Goal: Entertainment & Leisure: Participate in discussion

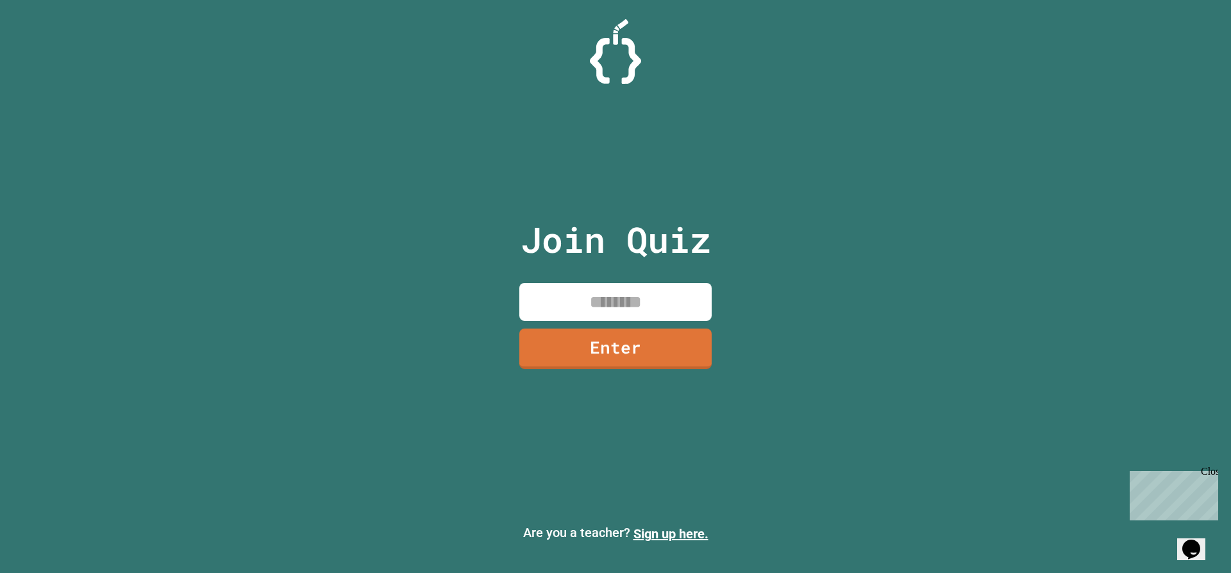
drag, startPoint x: 673, startPoint y: 304, endPoint x: 691, endPoint y: 302, distance: 18.7
click at [671, 303] on input at bounding box center [615, 302] width 192 height 38
type input "********"
click at [609, 360] on link "Enter" at bounding box center [615, 346] width 179 height 42
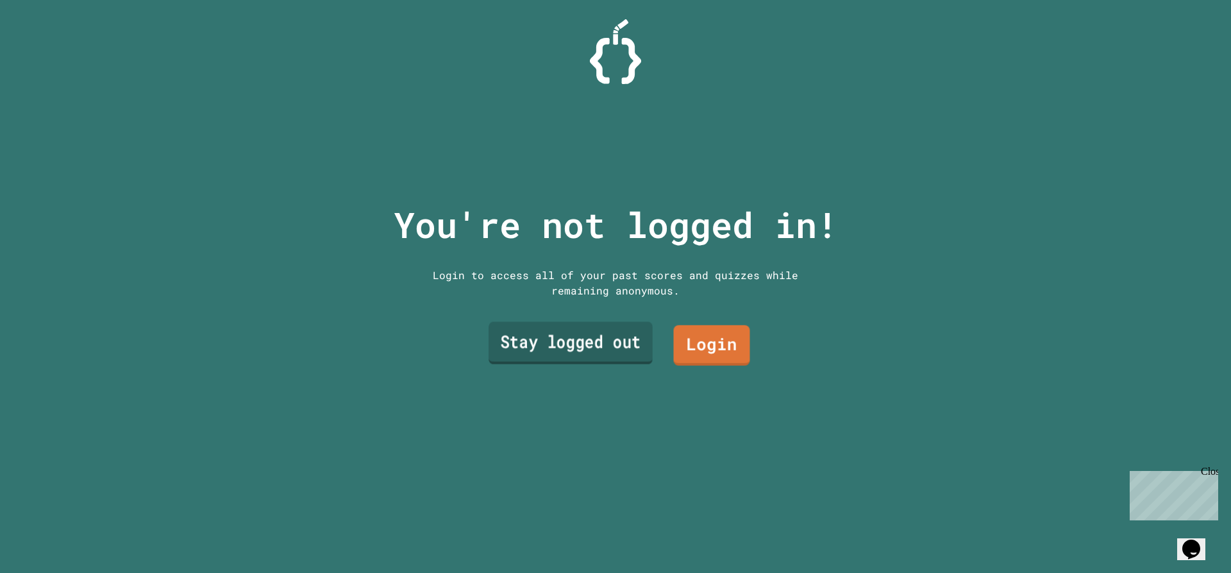
click at [625, 328] on link "Stay logged out" at bounding box center [571, 343] width 164 height 42
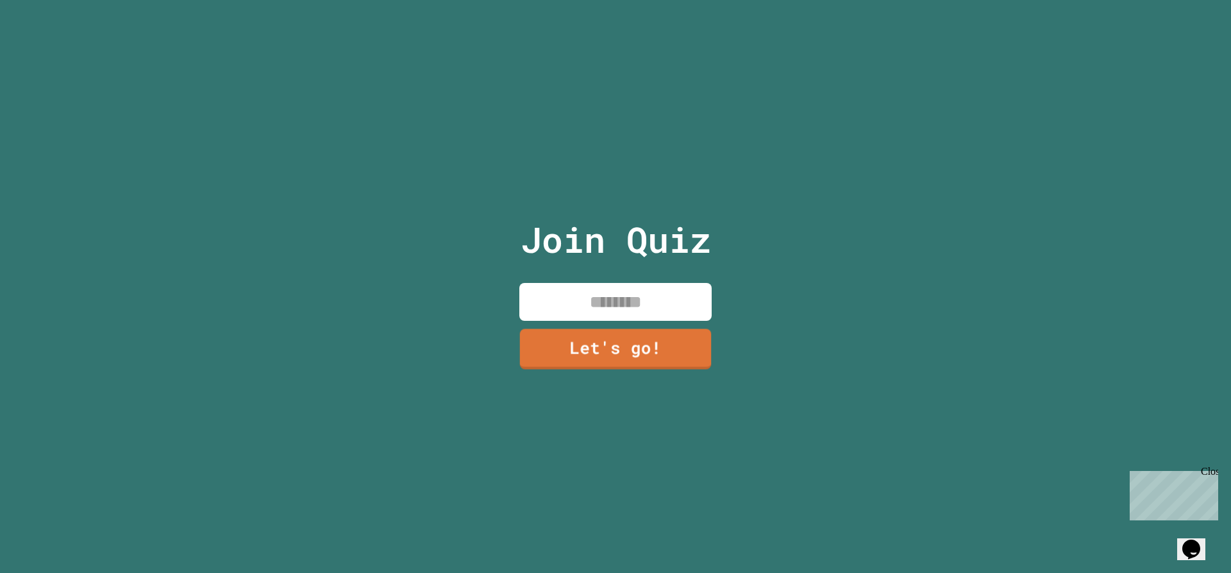
click at [621, 305] on input at bounding box center [615, 302] width 192 height 38
type input "********"
click at [601, 353] on link "Let's go!" at bounding box center [615, 347] width 187 height 42
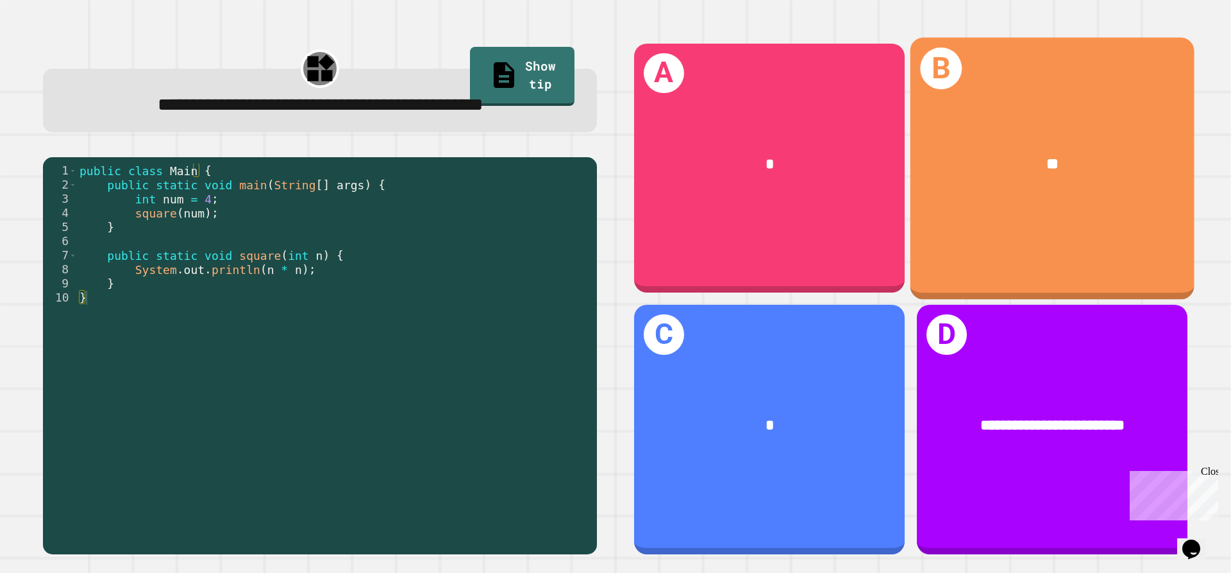
click at [1005, 176] on div "**" at bounding box center [1052, 164] width 284 height 86
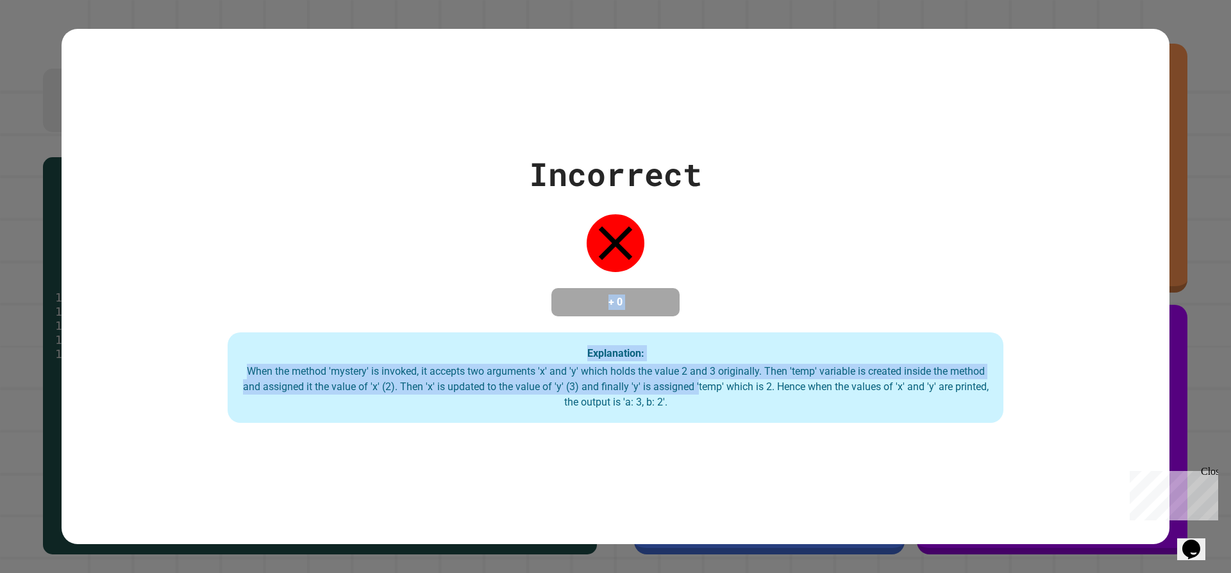
drag, startPoint x: 594, startPoint y: 328, endPoint x: 739, endPoint y: 385, distance: 156.1
click at [739, 385] on div "Incorrect + 0 Explanation: When the method 'mystery' is invoked, it accepts two…" at bounding box center [616, 286] width 1108 height 273
drag, startPoint x: 739, startPoint y: 386, endPoint x: 733, endPoint y: 392, distance: 9.1
click at [739, 387] on div "When the method 'mystery' is invoked, it accepts two arguments 'x' and 'y' whic…" at bounding box center [615, 387] width 750 height 46
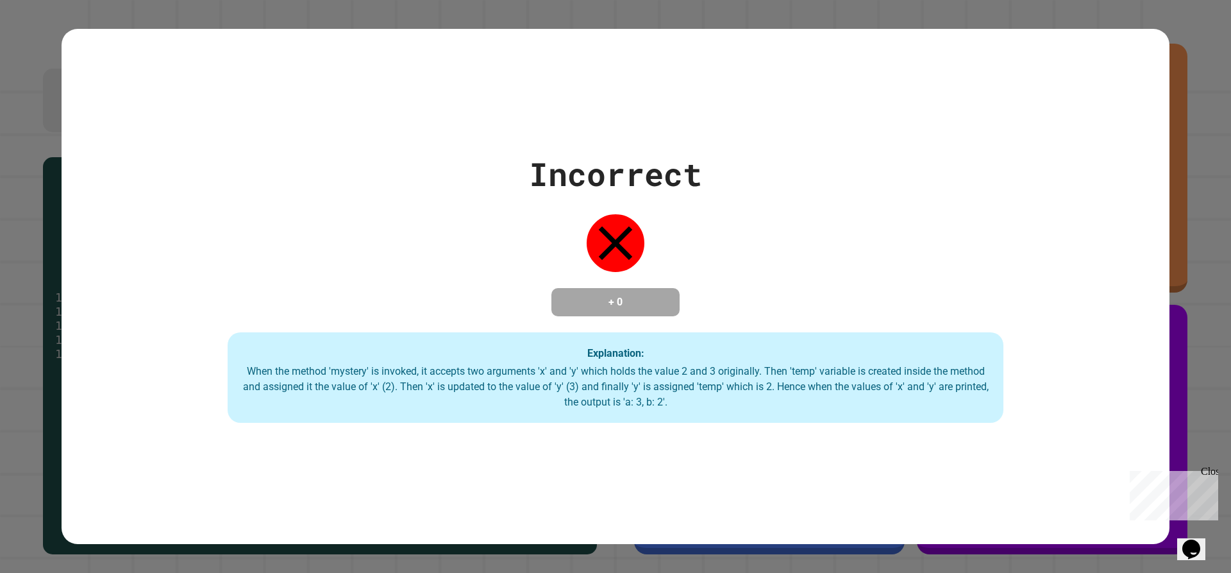
click at [723, 406] on div "When the method 'mystery' is invoked, it accepts two arguments 'x' and 'y' whic…" at bounding box center [615, 387] width 750 height 46
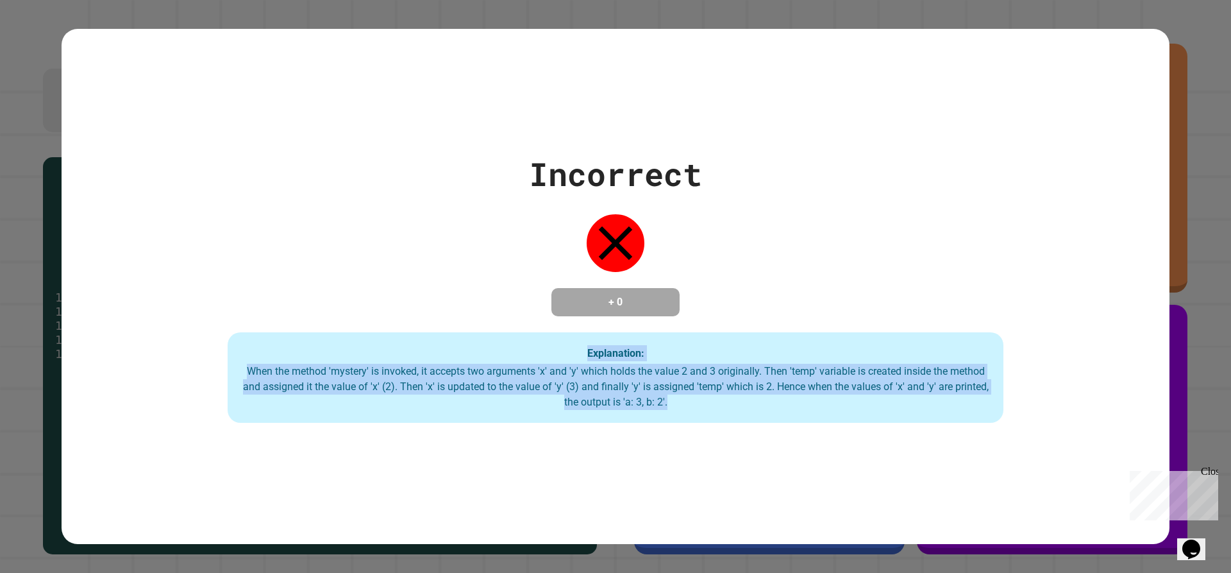
drag, startPoint x: 715, startPoint y: 404, endPoint x: 351, endPoint y: 331, distance: 370.8
click at [351, 331] on div "Incorrect + 0 Explanation: When the method 'mystery' is invoked, it accepts two…" at bounding box center [616, 286] width 1108 height 273
click at [348, 336] on div "Explanation: When the method 'mystery' is invoked, it accepts two arguments 'x'…" at bounding box center [616, 377] width 776 height 91
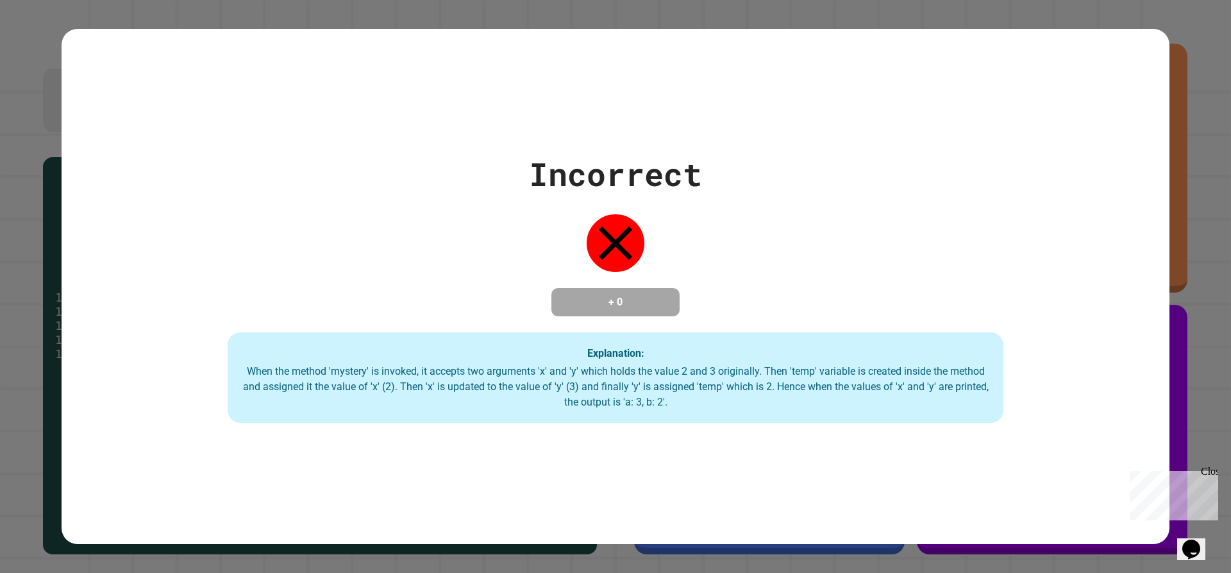
click at [343, 346] on div "Explanation: When the method 'mystery' is invoked, it accepts two arguments 'x'…" at bounding box center [616, 377] width 776 height 91
click at [580, 80] on div "Incorrect + 0 Explanation: When the method 'mystery' is invoked, it accepts two…" at bounding box center [616, 286] width 1108 height 515
drag, startPoint x: 349, startPoint y: 87, endPoint x: 260, endPoint y: -85, distance: 193.0
click at [260, 0] on html "**********" at bounding box center [615, 286] width 1231 height 573
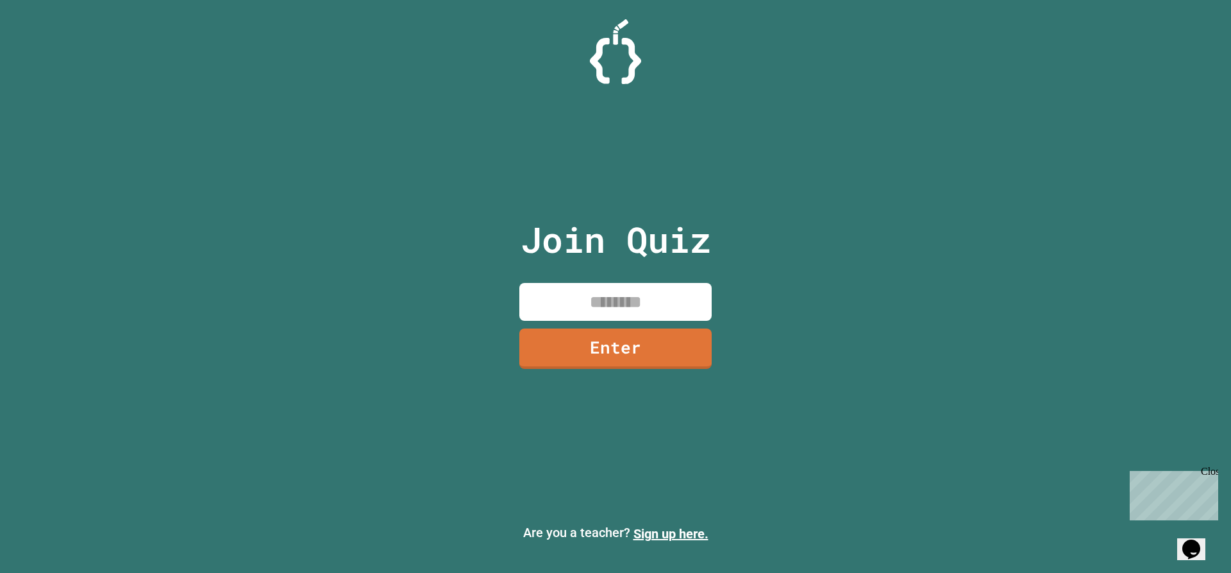
click at [598, 295] on input at bounding box center [615, 302] width 192 height 38
type input "********"
click at [685, 335] on link "Enter" at bounding box center [615, 346] width 177 height 42
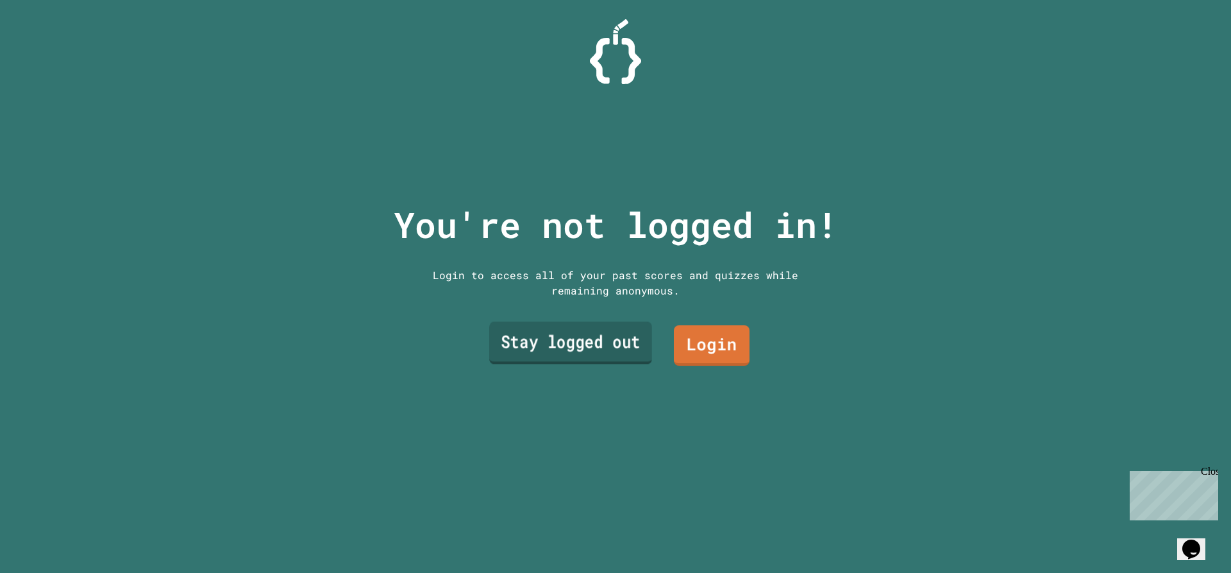
click at [605, 354] on link "Stay logged out" at bounding box center [570, 343] width 163 height 42
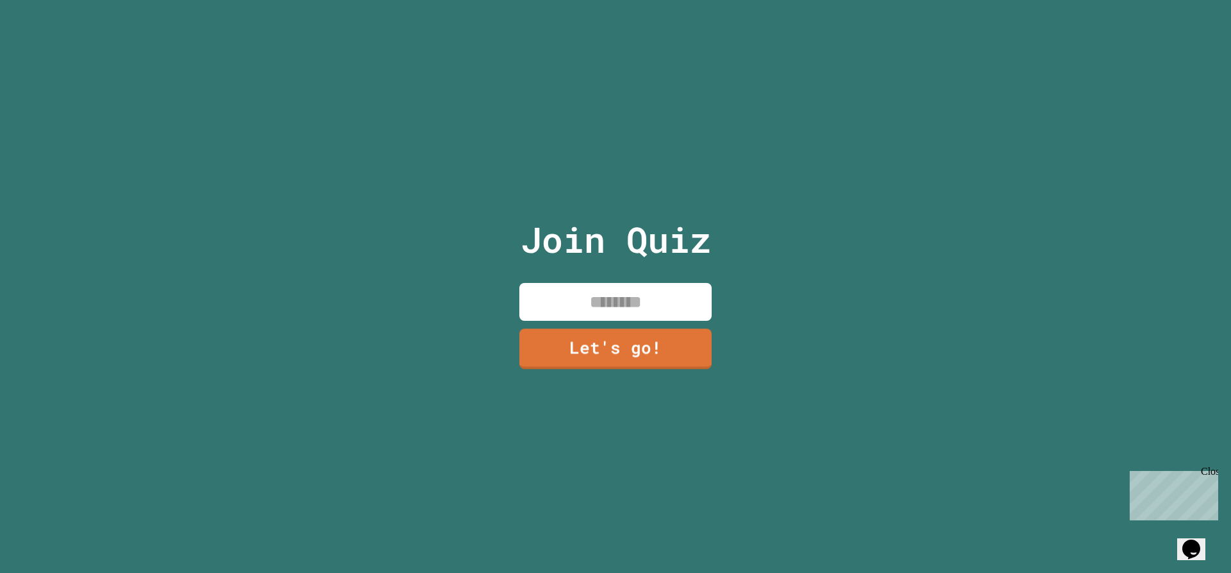
click at [605, 306] on input at bounding box center [615, 302] width 192 height 38
type input "********"
click at [592, 339] on link "Let's go!" at bounding box center [615, 347] width 196 height 42
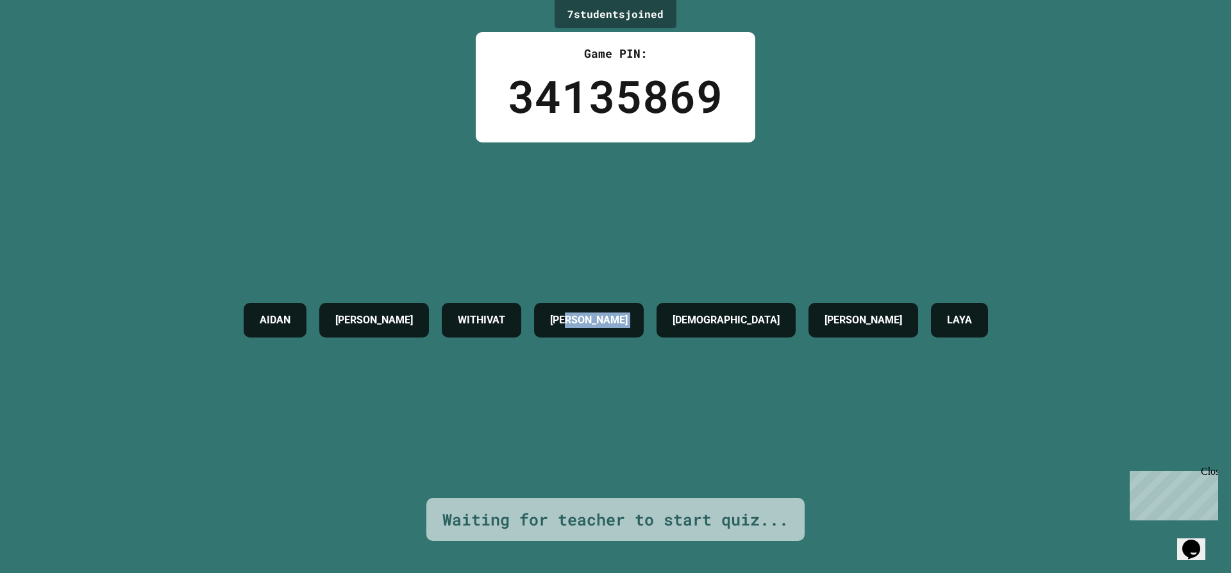
drag, startPoint x: 698, startPoint y: 306, endPoint x: 591, endPoint y: 314, distance: 106.7
click at [598, 314] on div "AIDAN KARTHIK WITHIVAT GRANT S MUHAMMAD SANVI LAYA" at bounding box center [615, 319] width 757 height 47
drag, startPoint x: 285, startPoint y: 269, endPoint x: 253, endPoint y: 276, distance: 32.2
click at [272, 272] on div "AIDAN KARTHIK WITHIVAT GRANT S MUHAMMAD SANVI LAYA" at bounding box center [615, 319] width 757 height 355
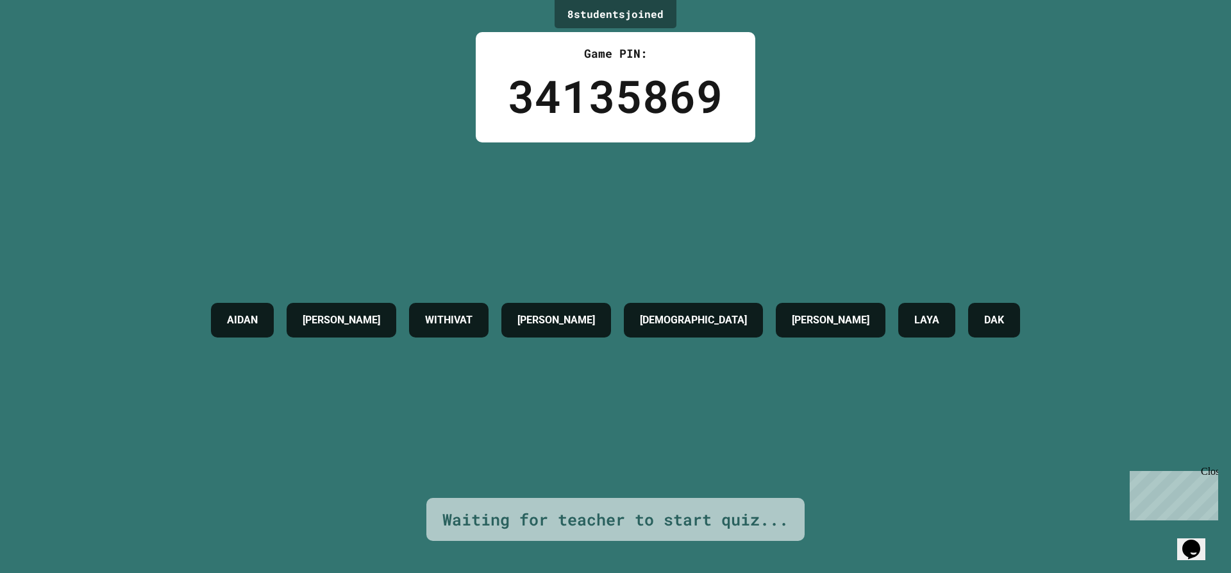
click at [1212, 472] on div "Close" at bounding box center [1209, 473] width 16 height 16
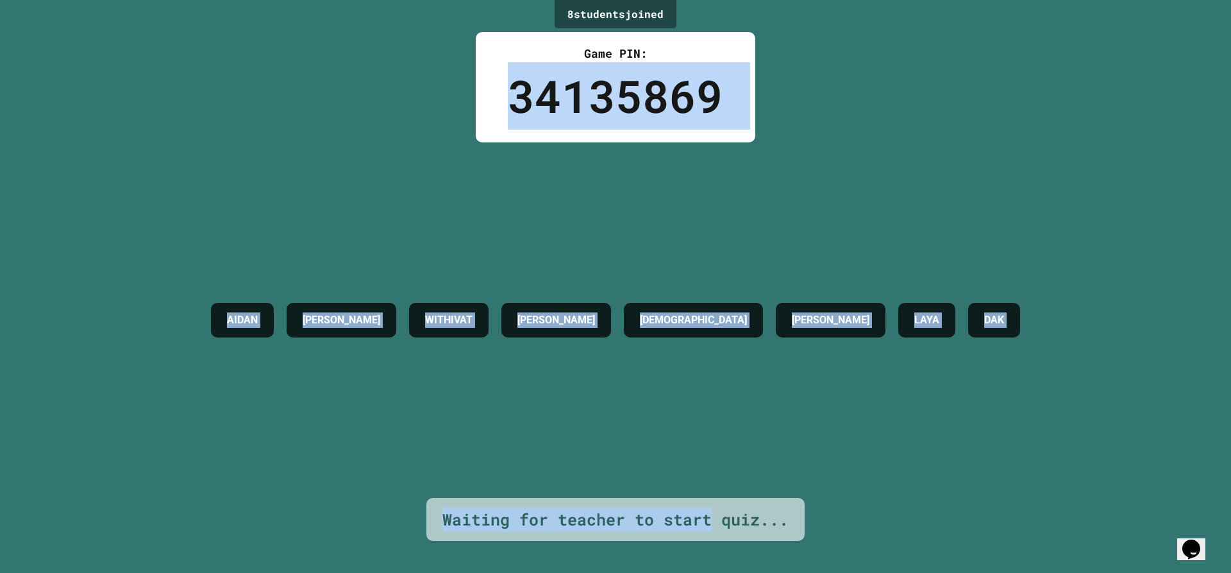
drag, startPoint x: 706, startPoint y: 503, endPoint x: 508, endPoint y: 110, distance: 439.2
click at [508, 110] on div "8 student s joined Game PIN: 34135869 AIDAN KARTHIK WITHIVAT GRANT S MUHAMMAD S…" at bounding box center [615, 286] width 1231 height 573
click at [508, 110] on div "34135869" at bounding box center [615, 95] width 215 height 67
drag, startPoint x: 508, startPoint y: 110, endPoint x: 791, endPoint y: 523, distance: 500.4
click at [792, 526] on div "8 student s joined Game PIN: 34135869 AIDAN KARTHIK WITHIVAT GRANT S MUHAMMAD S…" at bounding box center [615, 286] width 1231 height 573
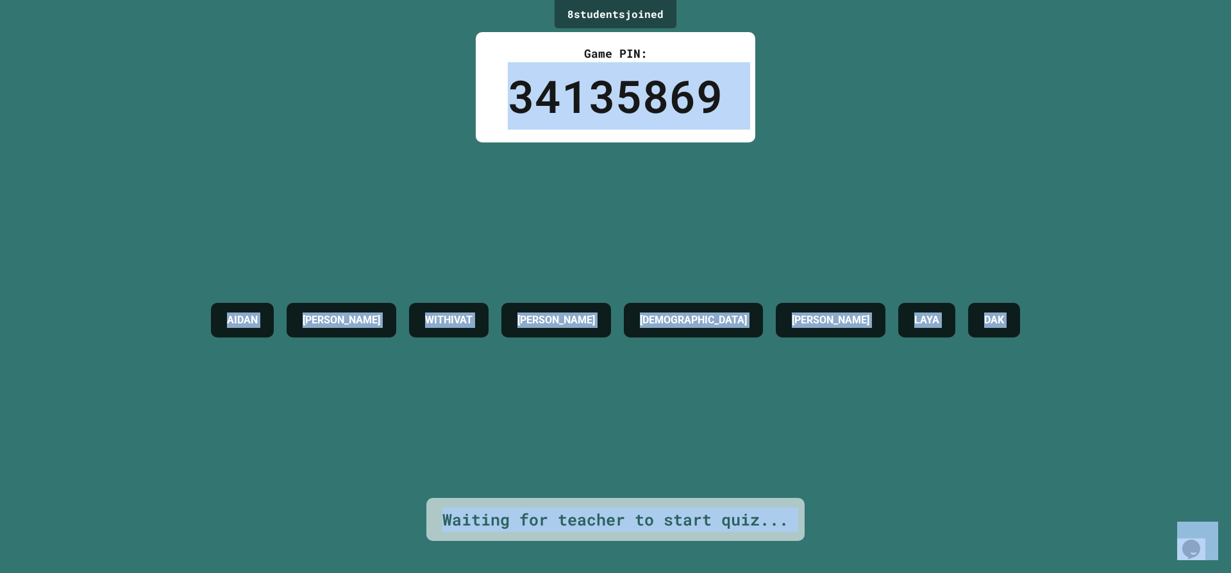
click at [790, 523] on div "Waiting for teacher to start quiz..." at bounding box center [615, 520] width 378 height 44
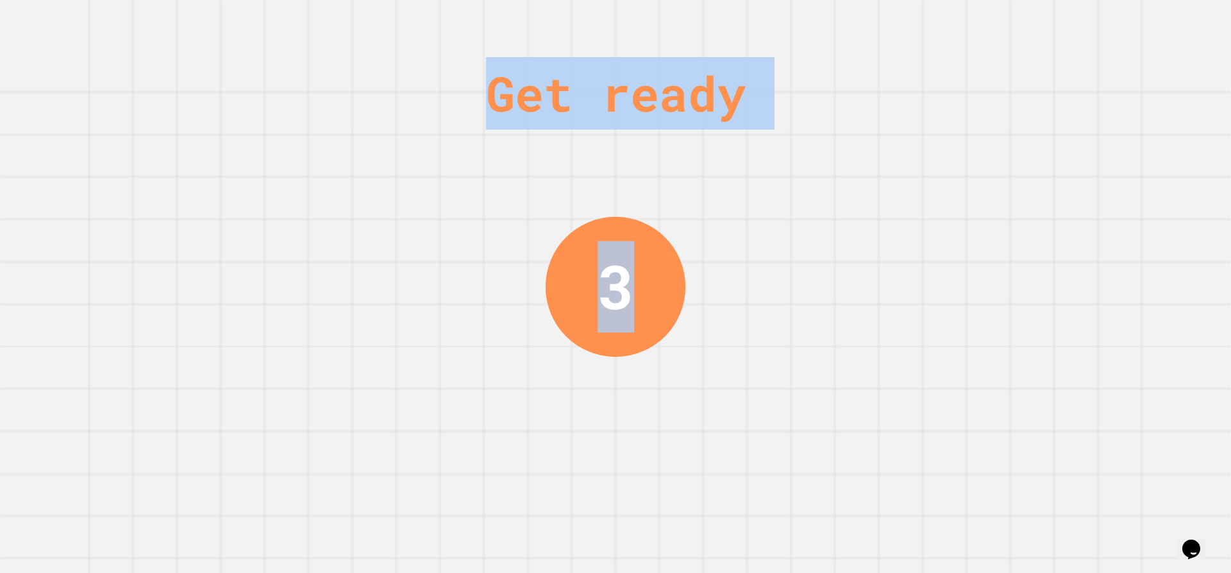
drag, startPoint x: 761, startPoint y: 502, endPoint x: 839, endPoint y: 146, distance: 364.3
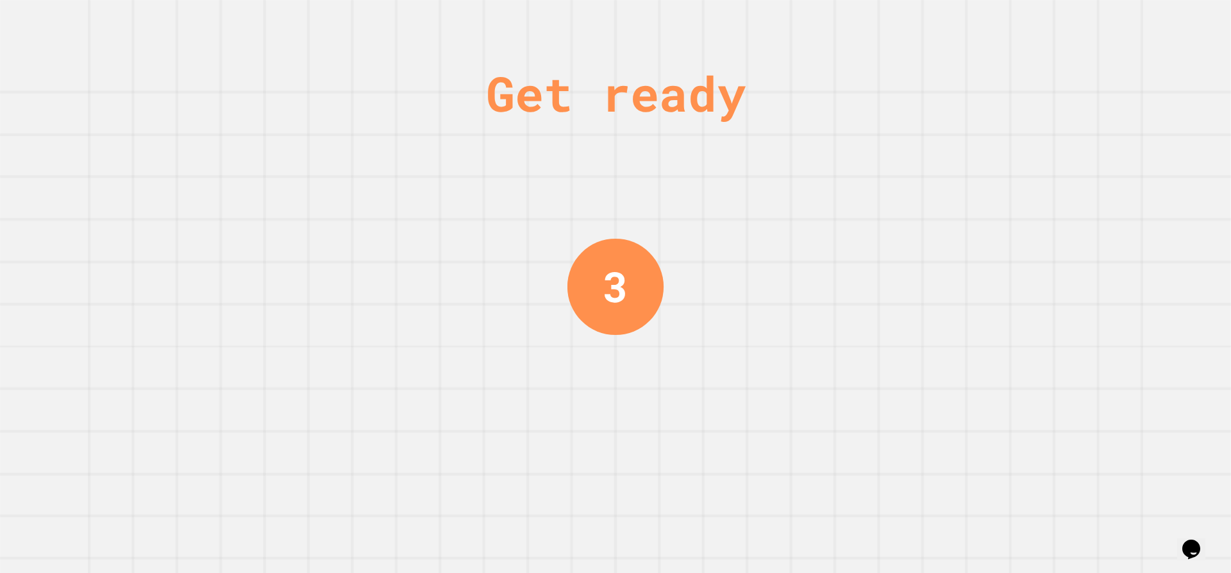
click at [839, 146] on div "Get ready 3" at bounding box center [615, 286] width 1231 height 573
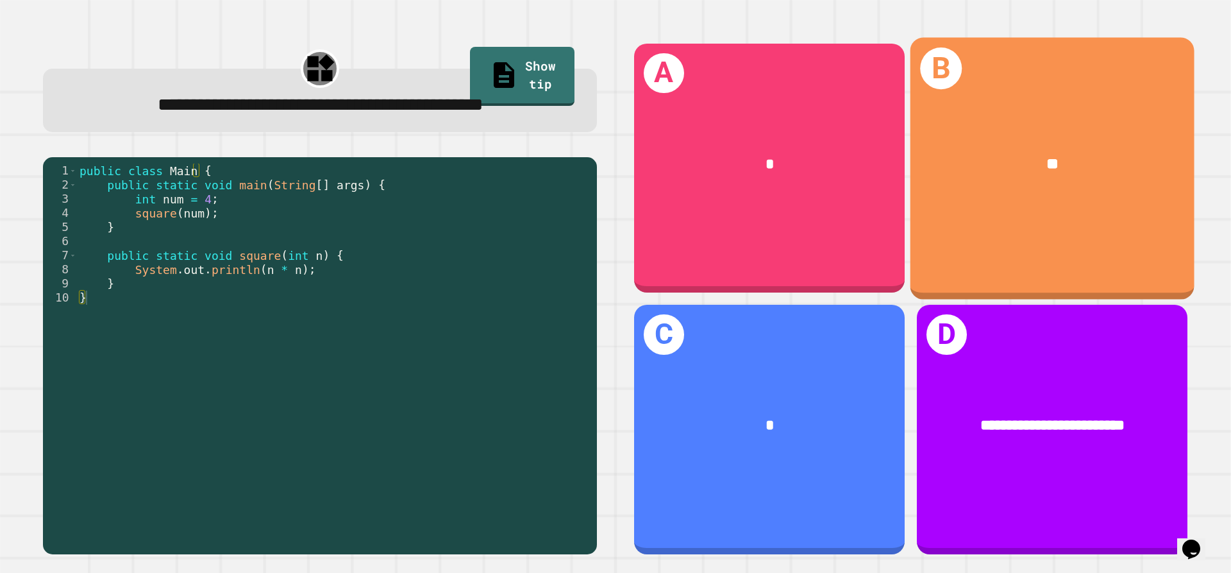
click at [1141, 188] on div "**" at bounding box center [1052, 164] width 284 height 86
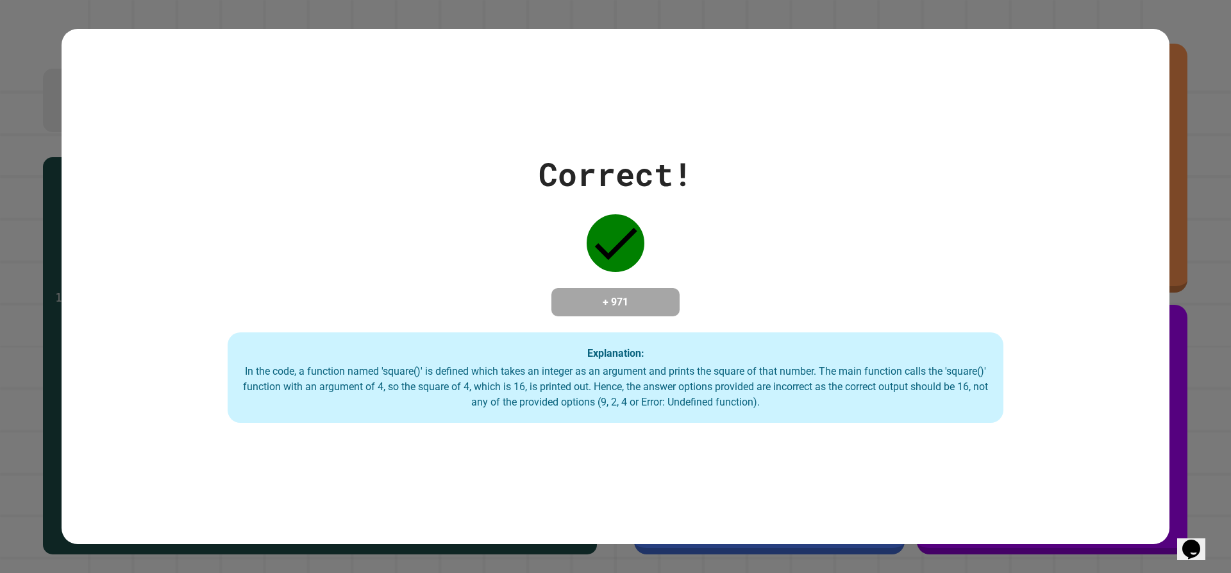
click at [805, 180] on div "Correct! + 971 Explanation: In the code, a function named 'square()' is defined…" at bounding box center [616, 286] width 1108 height 273
click at [802, 180] on div "Correct! + 971 Explanation: In the code, a function named 'square()' is defined…" at bounding box center [616, 286] width 1108 height 273
click at [799, 181] on div "Correct! + 971 Explanation: In the code, a function named 'square()' is defined…" at bounding box center [616, 286] width 1108 height 273
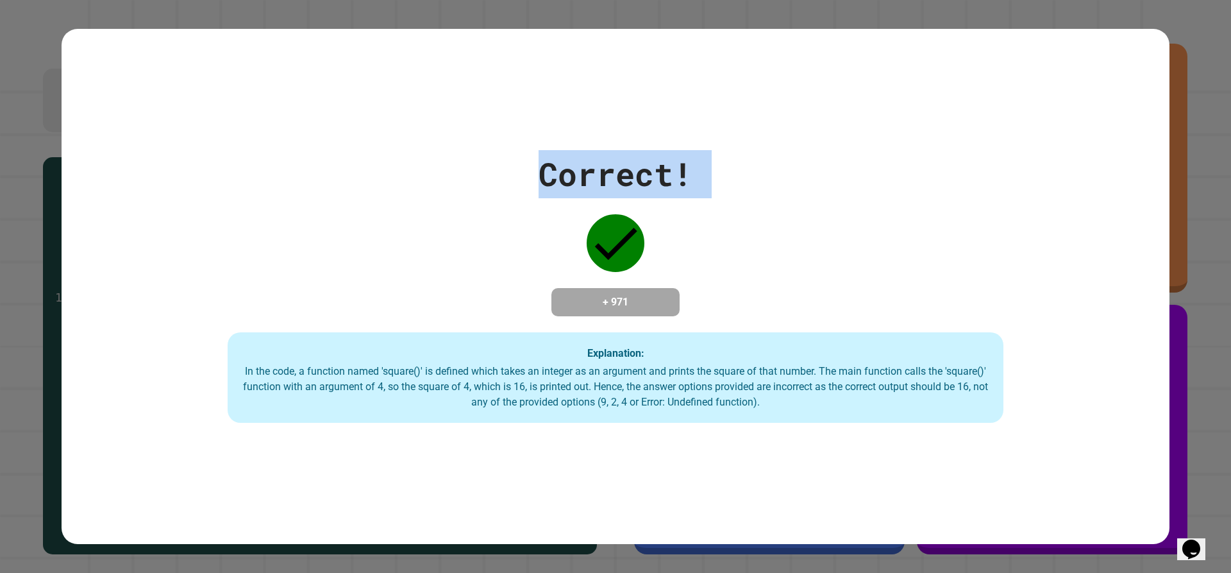
click at [799, 181] on div "Correct! + 971 Explanation: In the code, a function named 'square()' is defined…" at bounding box center [616, 286] width 1108 height 273
click at [687, 169] on div "Correct!" at bounding box center [616, 174] width 154 height 48
drag, startPoint x: 581, startPoint y: 163, endPoint x: 514, endPoint y: 169, distance: 67.0
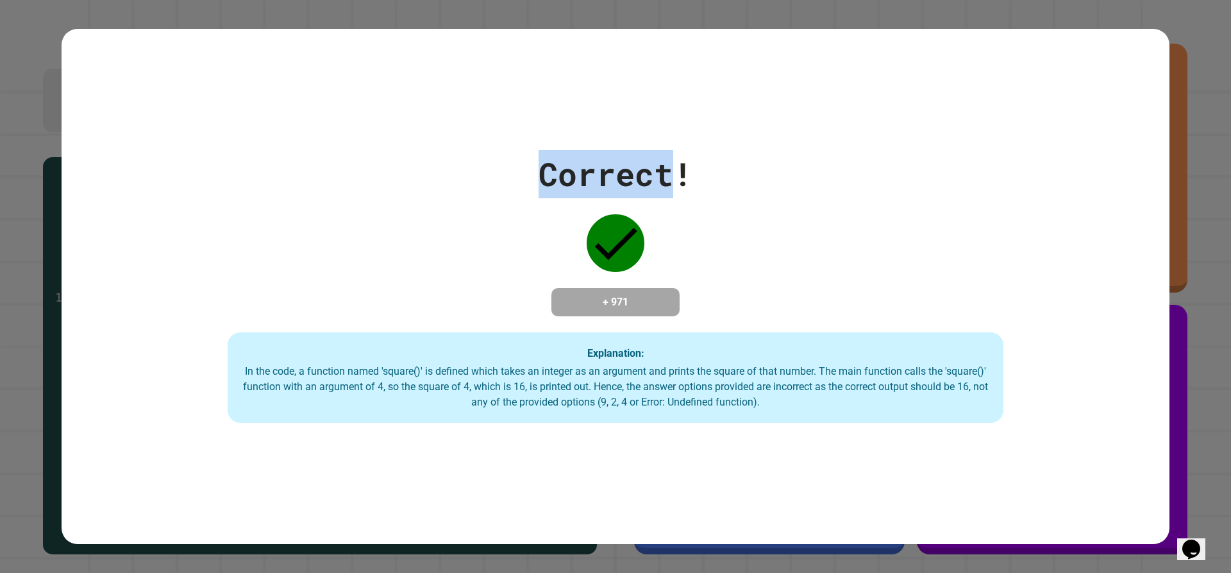
click at [514, 169] on div "Correct! + 971 Explanation: In the code, a function named 'square()' is defined…" at bounding box center [616, 286] width 1108 height 273
drag, startPoint x: 514, startPoint y: 169, endPoint x: 640, endPoint y: 208, distance: 132.2
click at [640, 208] on div "Correct! + 971 Explanation: In the code, a function named 'square()' is defined…" at bounding box center [616, 286] width 1108 height 273
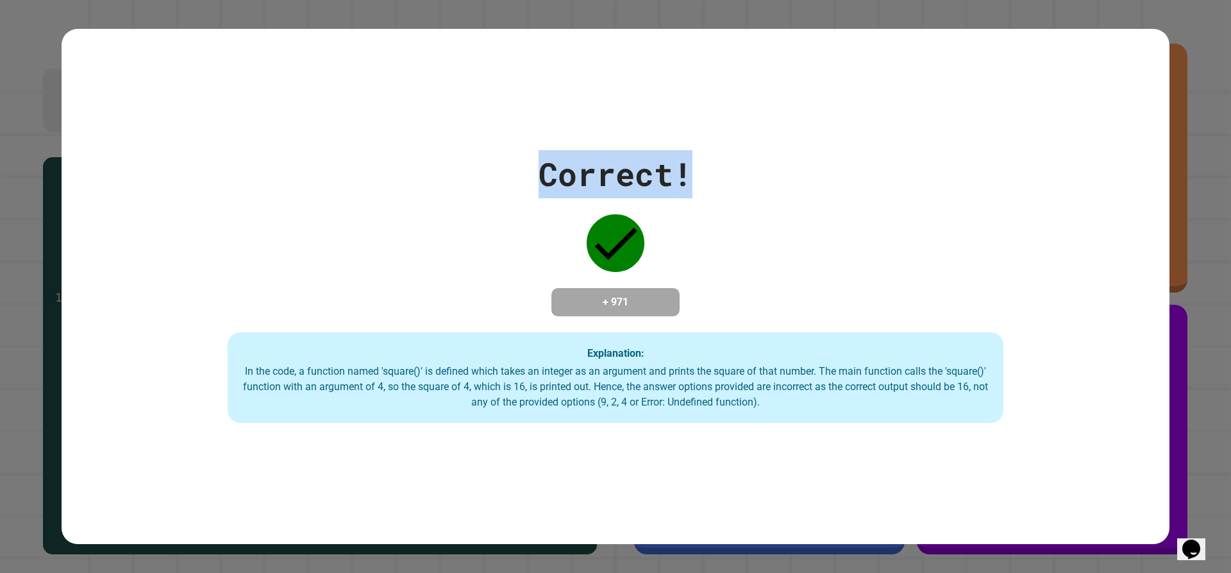
drag, startPoint x: 689, startPoint y: 187, endPoint x: 438, endPoint y: 147, distance: 254.4
click at [438, 150] on div "Correct! + 971 Explanation: In the code, a function named 'square()' is defined…" at bounding box center [616, 286] width 1108 height 273
drag, startPoint x: 438, startPoint y: 147, endPoint x: 771, endPoint y: 193, distance: 335.9
click at [771, 193] on div "Correct! + 971 Explanation: In the code, a function named 'square()' is defined…" at bounding box center [616, 286] width 1108 height 273
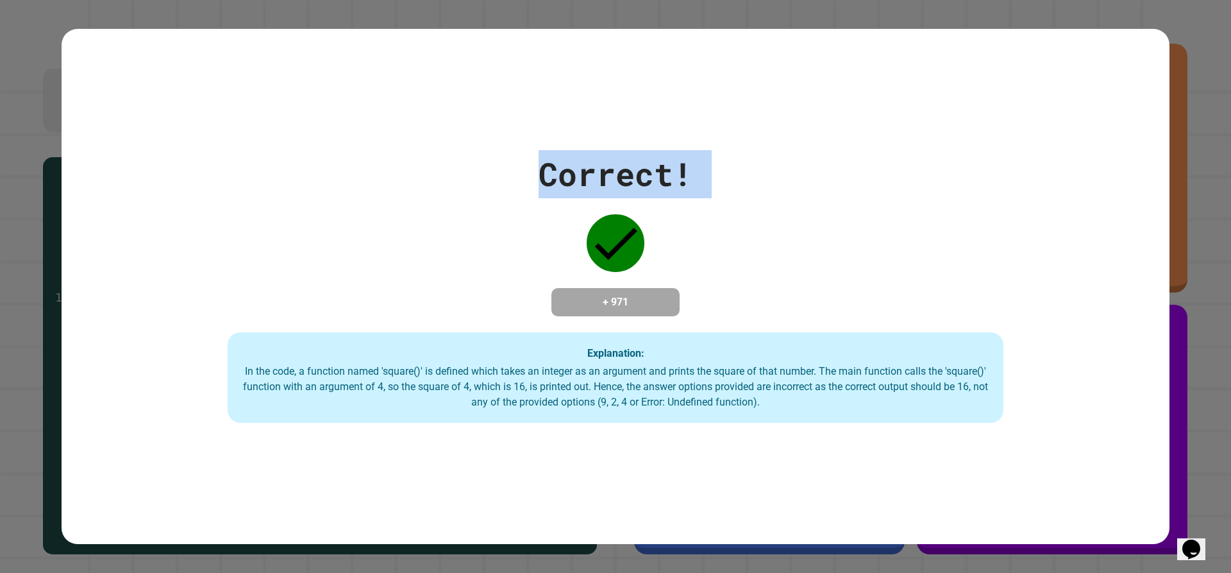
click at [771, 193] on div "Correct! + 971 Explanation: In the code, a function named 'square()' is defined…" at bounding box center [616, 286] width 1108 height 273
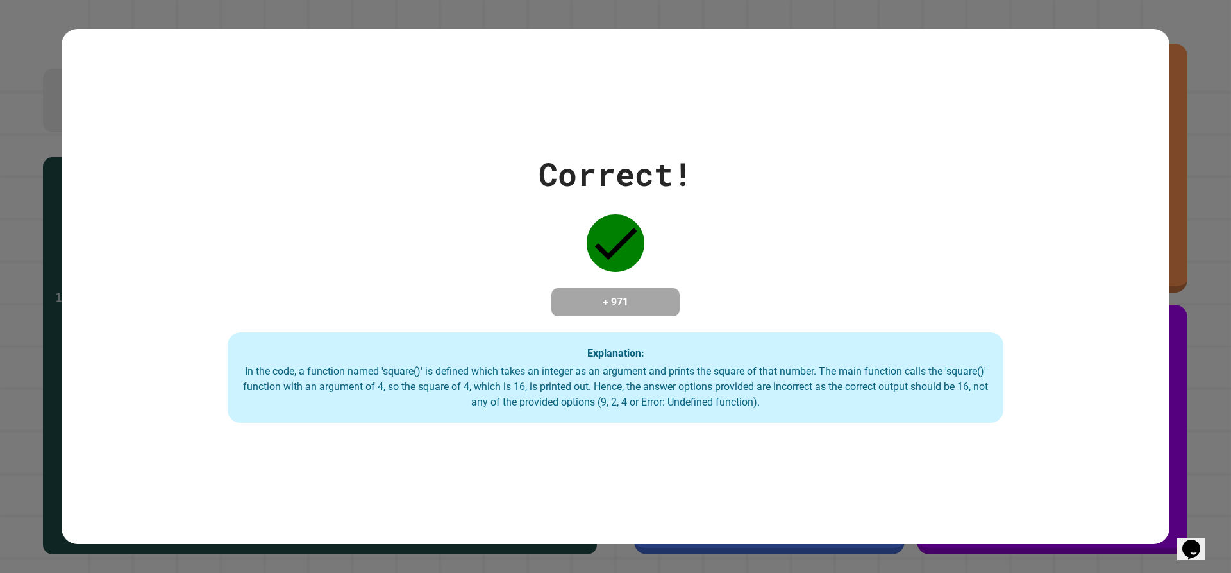
drag, startPoint x: 764, startPoint y: 192, endPoint x: 736, endPoint y: 201, distance: 29.4
click at [736, 201] on div "Correct! + 971 Explanation: In the code, a function named 'square()' is defined…" at bounding box center [616, 286] width 1108 height 273
drag, startPoint x: 736, startPoint y: 201, endPoint x: 748, endPoint y: 151, distance: 51.3
click at [748, 151] on div "Correct! + 971 Explanation: In the code, a function named 'square()' is defined…" at bounding box center [616, 286] width 1108 height 273
click at [744, 151] on div "Correct! + 971 Explanation: In the code, a function named 'square()' is defined…" at bounding box center [616, 286] width 1108 height 273
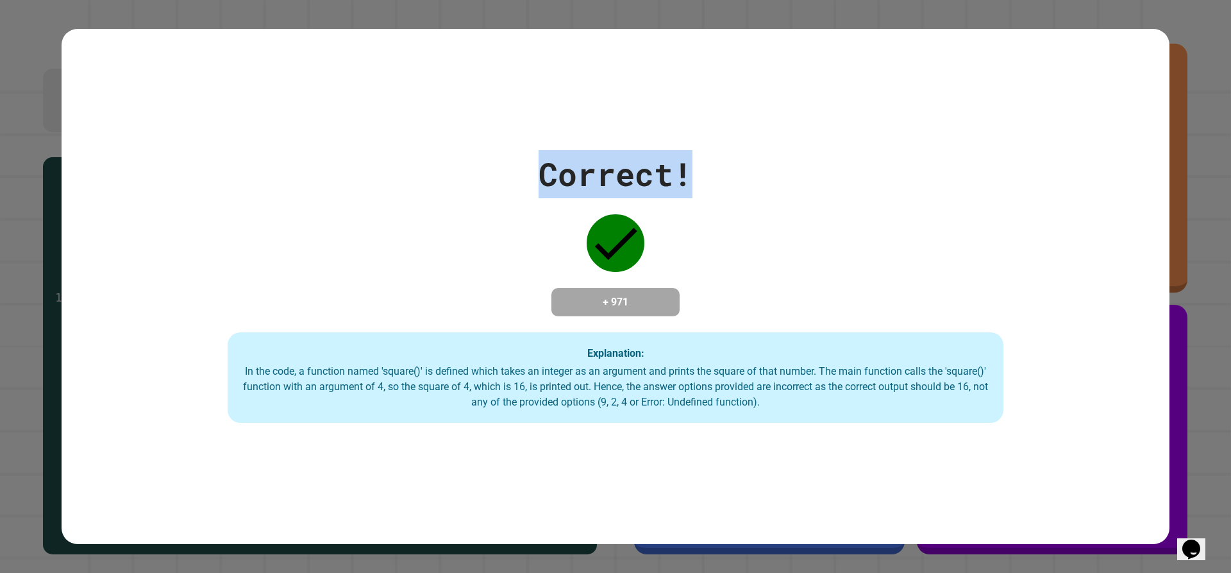
drag, startPoint x: 469, startPoint y: 141, endPoint x: 815, endPoint y: 167, distance: 347.1
click at [822, 166] on div "Correct! + 971 Explanation: In the code, a function named 'square()' is defined…" at bounding box center [616, 286] width 1108 height 273
click at [815, 167] on div "Correct! + 971 Explanation: In the code, a function named 'square()' is defined…" at bounding box center [616, 286] width 1108 height 273
click at [633, 180] on div "Correct!" at bounding box center [616, 174] width 154 height 48
drag, startPoint x: 705, startPoint y: 153, endPoint x: 536, endPoint y: 155, distance: 168.6
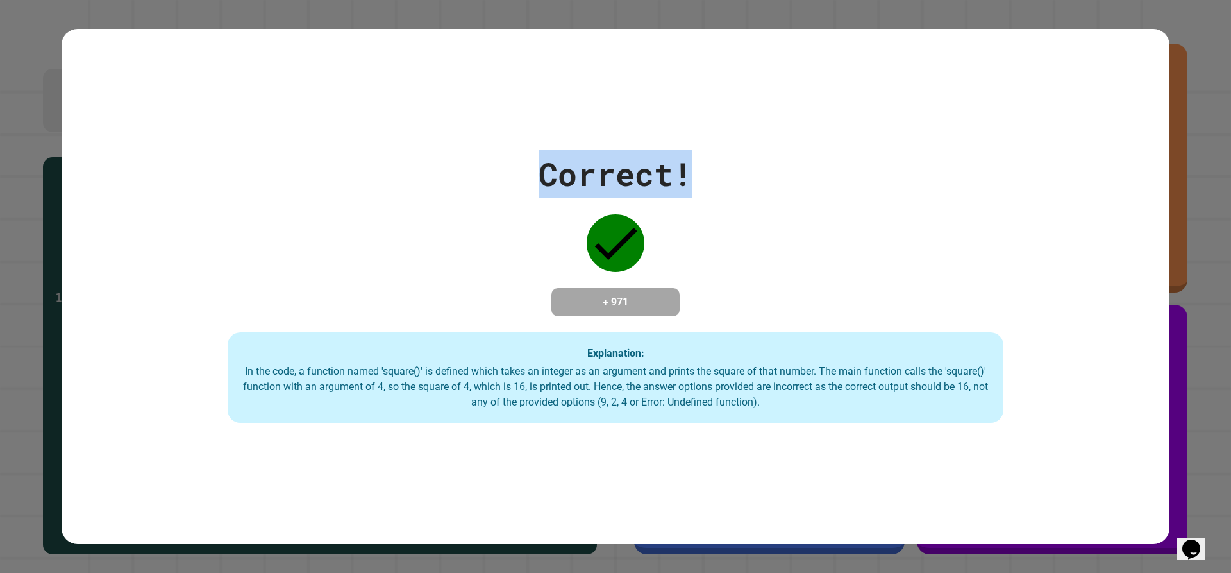
click at [536, 155] on div "Correct! + 971 Explanation: In the code, a function named 'square()' is defined…" at bounding box center [616, 286] width 1108 height 273
click at [539, 155] on div "Correct!" at bounding box center [616, 174] width 154 height 48
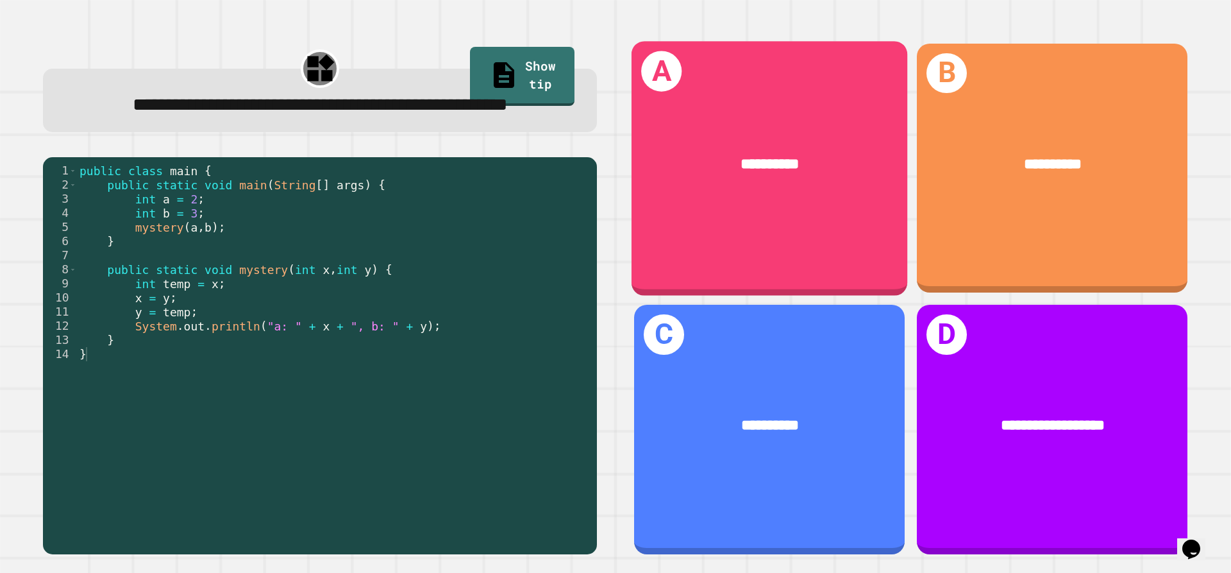
click at [824, 177] on div "**********" at bounding box center [769, 164] width 276 height 83
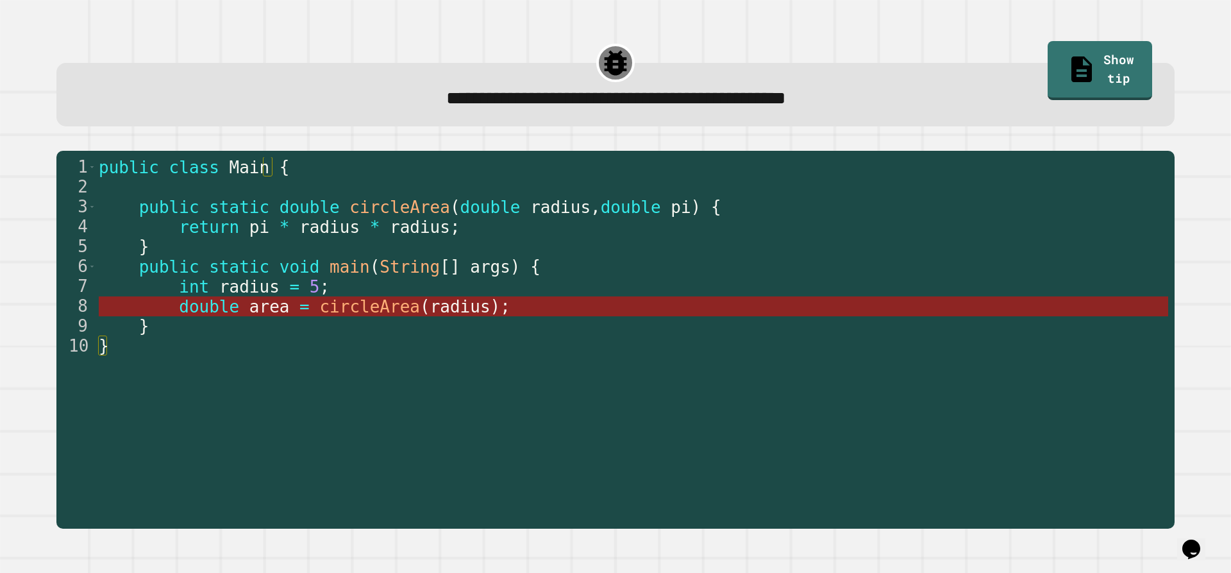
click at [430, 311] on span "radius" at bounding box center [460, 306] width 60 height 19
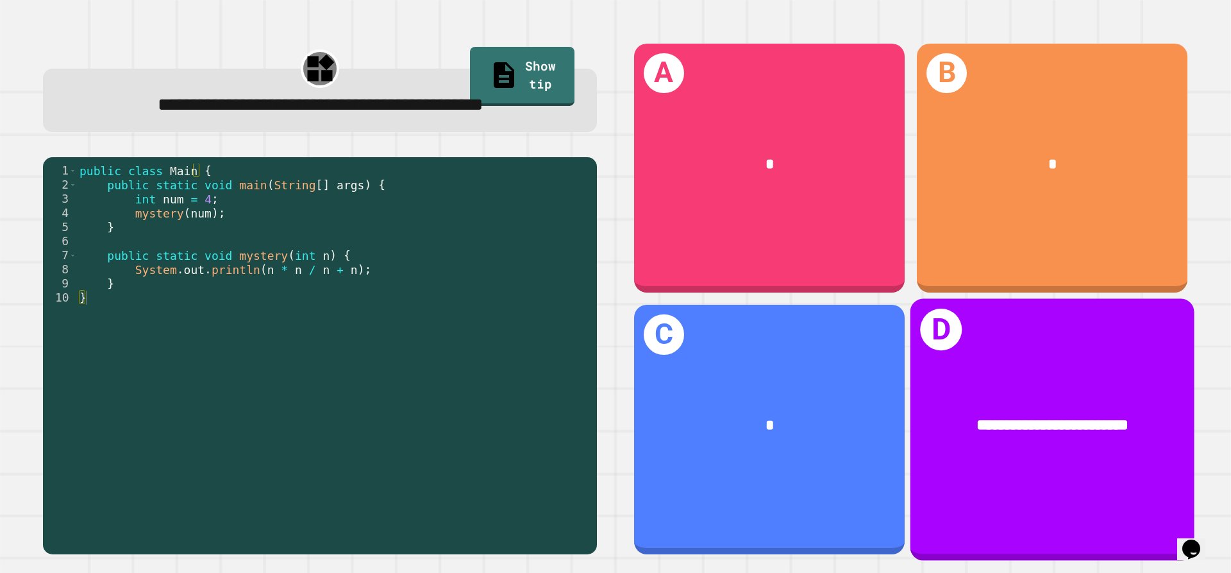
click at [1041, 458] on div "**********" at bounding box center [1052, 430] width 284 height 262
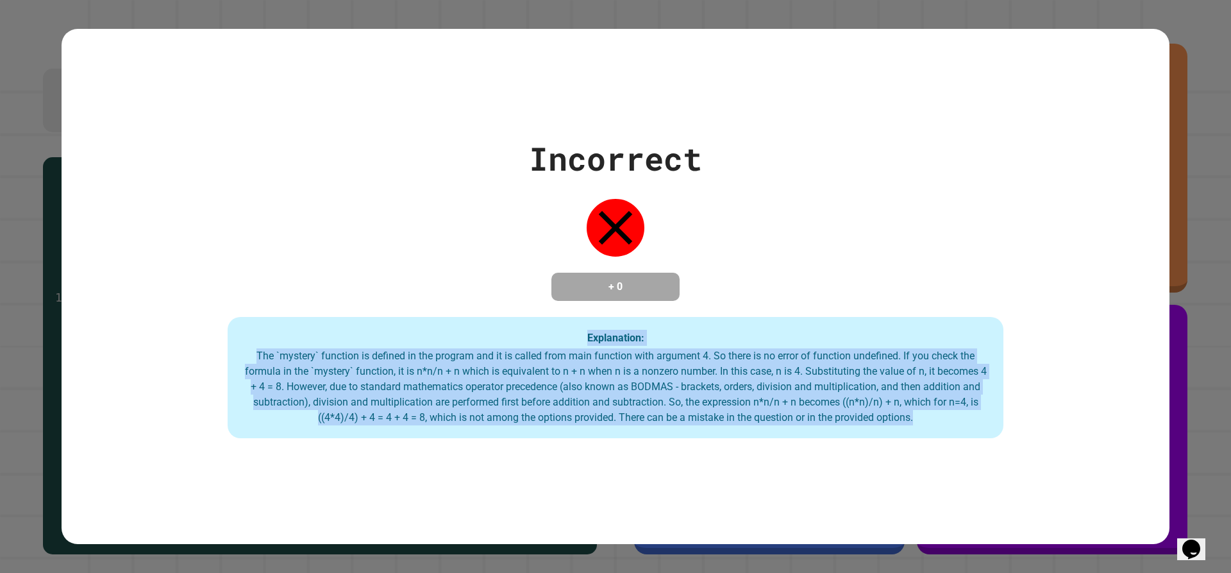
drag, startPoint x: 1028, startPoint y: 453, endPoint x: 456, endPoint y: 220, distance: 617.7
click at [470, 226] on div "Incorrect + 0 Explanation: The `mystery` function is defined in the program and…" at bounding box center [616, 286] width 1108 height 515
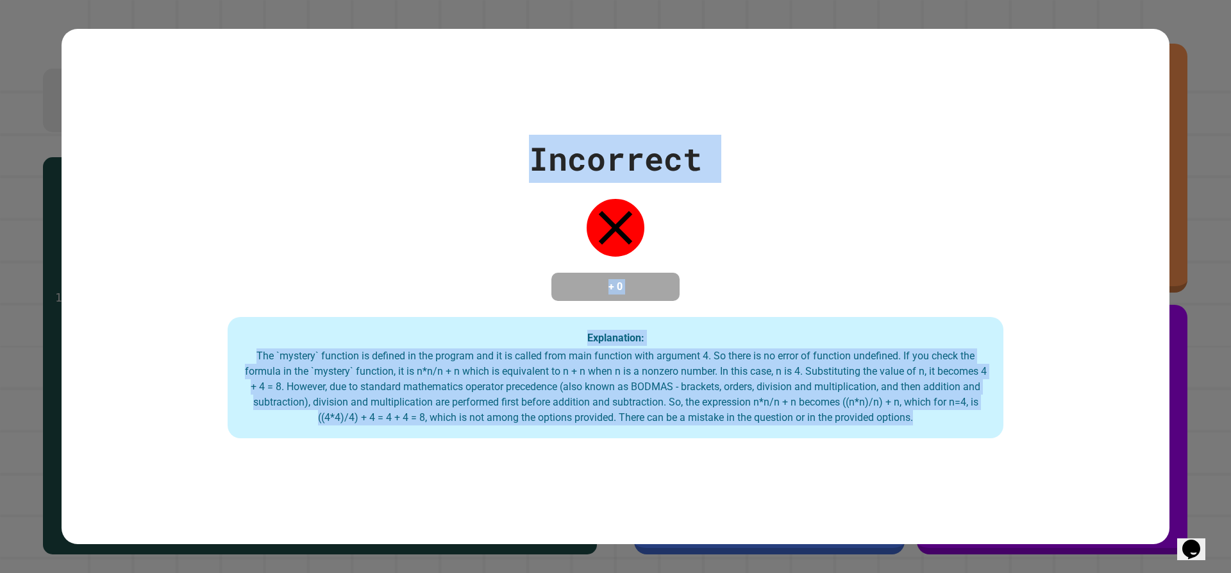
click at [455, 220] on div "Incorrect + 0 Explanation: The `mystery` function is defined in the program and…" at bounding box center [616, 287] width 1108 height 304
click at [627, 367] on div "The `mystery` function is defined in the program and it is called from main fun…" at bounding box center [615, 386] width 750 height 77
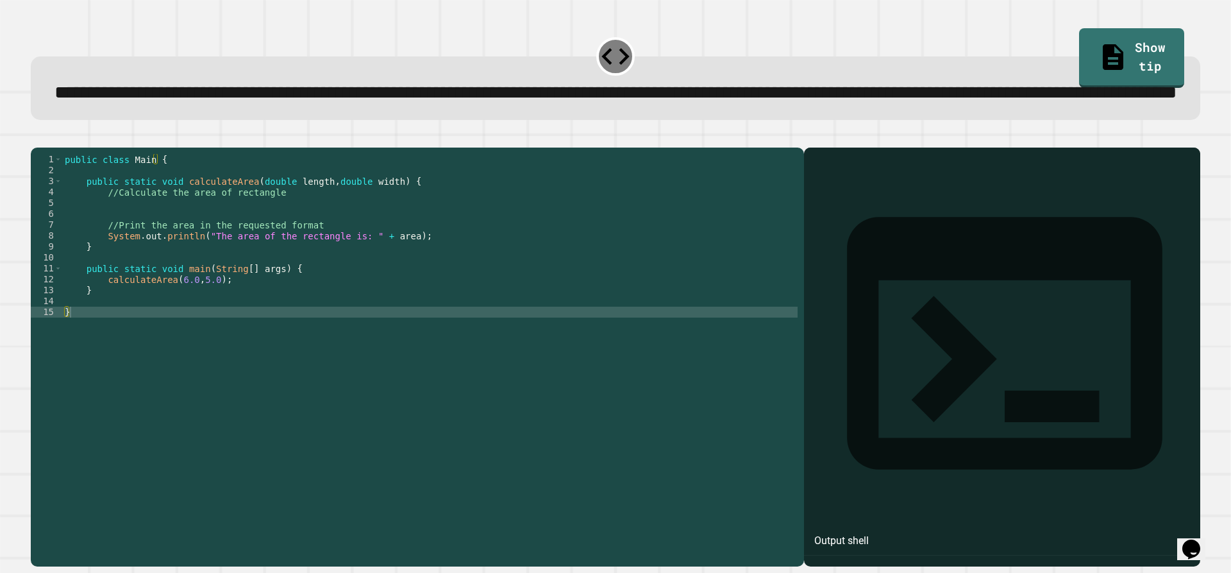
click at [354, 293] on div "public class Main { public static void calculateArea ( double length , double w…" at bounding box center [429, 328] width 735 height 349
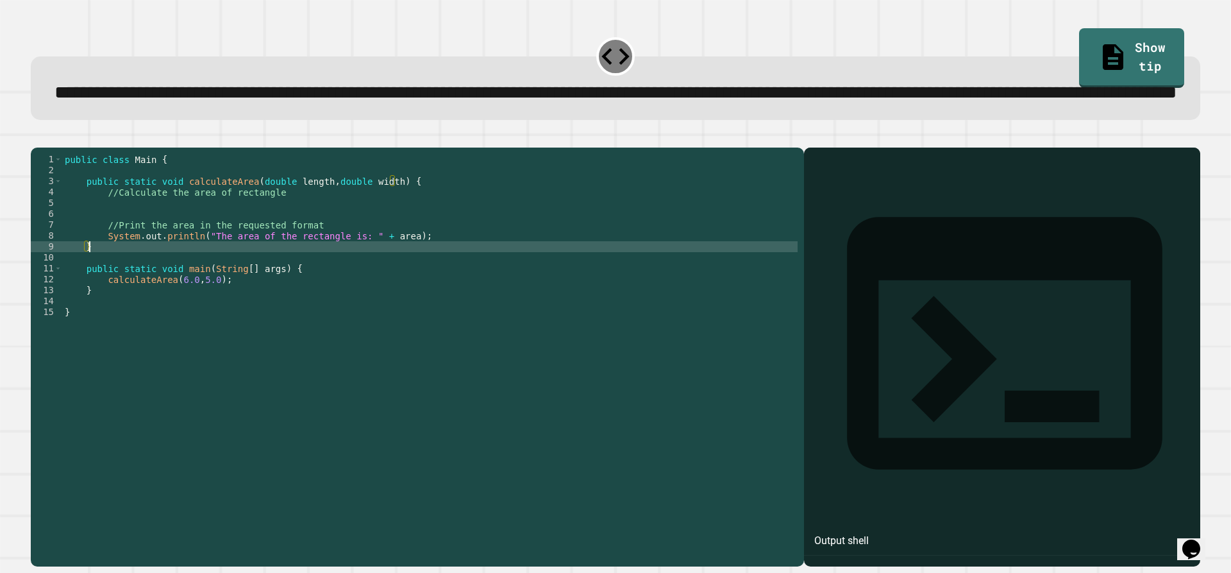
click at [463, 277] on div "public class Main { public static void calculateArea ( double length , double w…" at bounding box center [429, 328] width 735 height 349
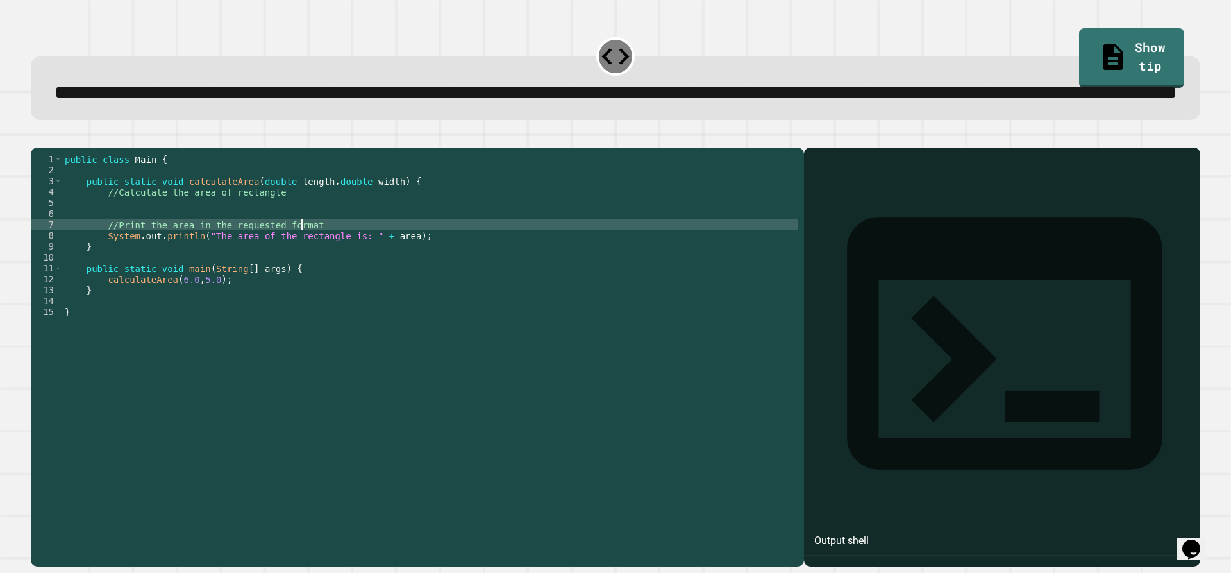
click at [402, 246] on div "public class Main { public static void calculateArea ( double length , double w…" at bounding box center [429, 328] width 735 height 349
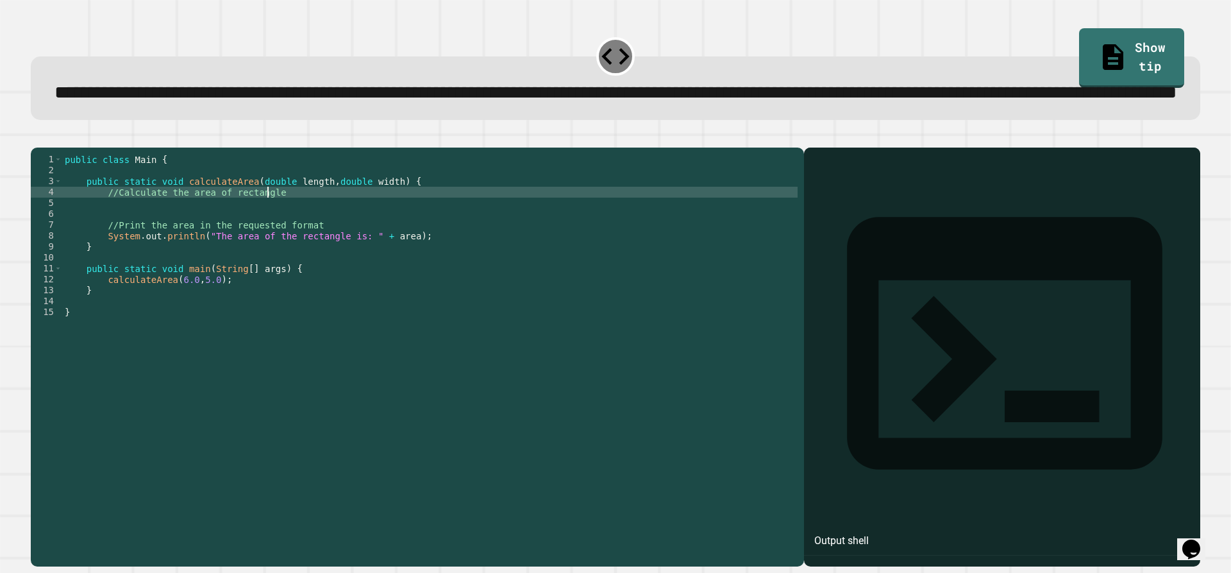
click at [394, 255] on div "public class Main { public static void calculateArea ( double length , double w…" at bounding box center [429, 328] width 735 height 349
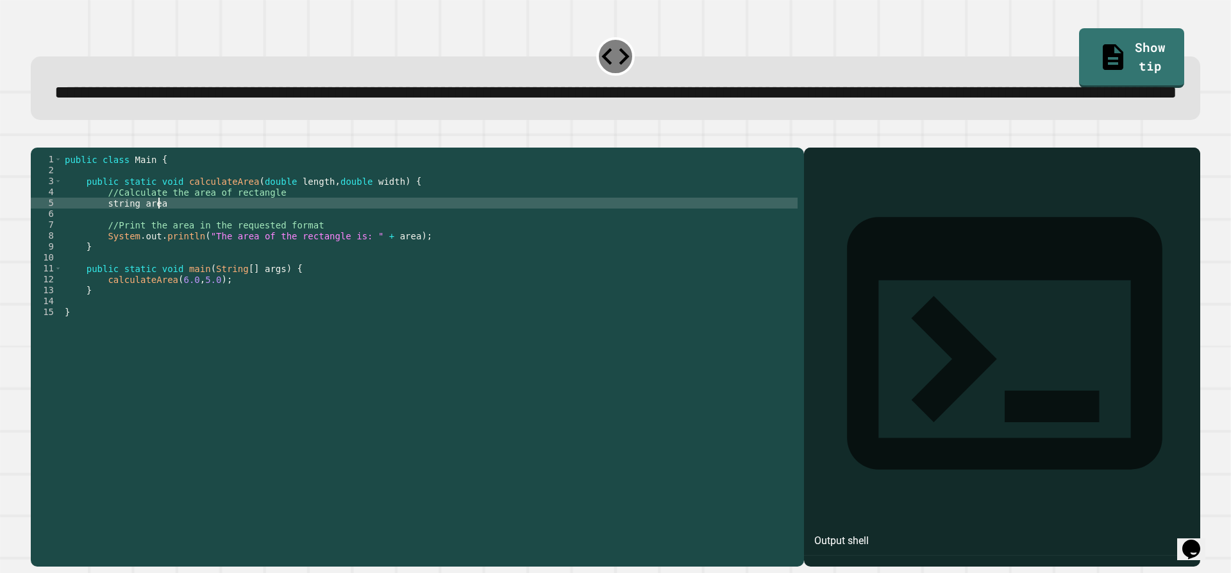
scroll to position [0, 6]
click at [115, 249] on div "public class Main { public static void calculateArea ( double length , double w…" at bounding box center [429, 328] width 735 height 349
click at [113, 250] on div "public class Main { public static void calculateArea ( double length , double w…" at bounding box center [429, 328] width 735 height 349
click at [178, 255] on div "public class Main { public static void calculateArea ( double length , double w…" at bounding box center [429, 328] width 735 height 349
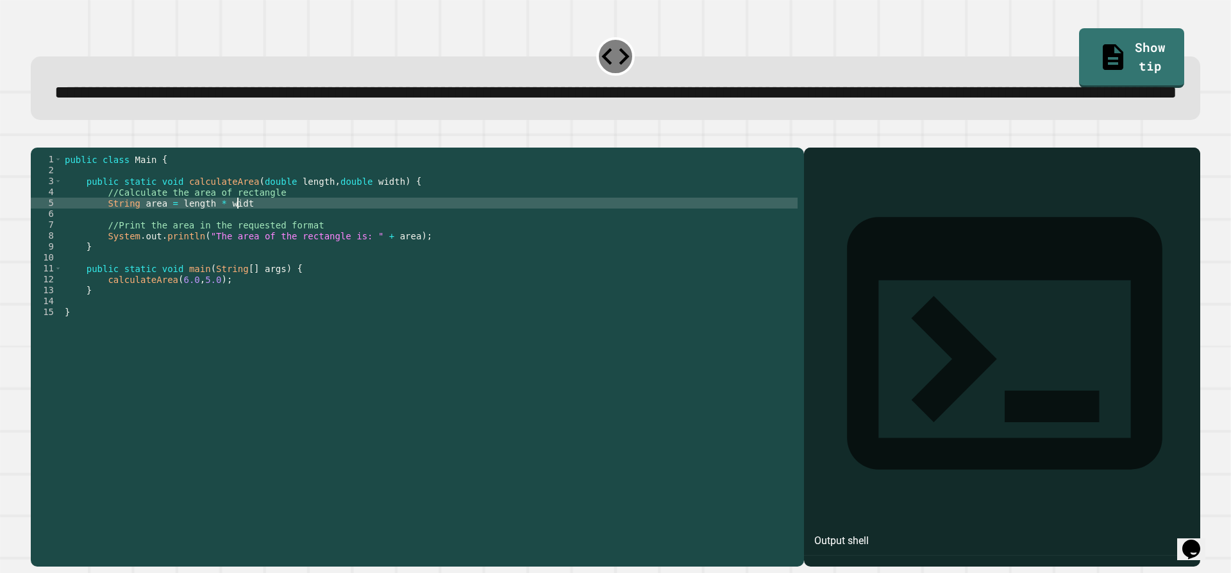
scroll to position [0, 12]
click at [37, 137] on icon "button" at bounding box center [37, 137] width 0 height 0
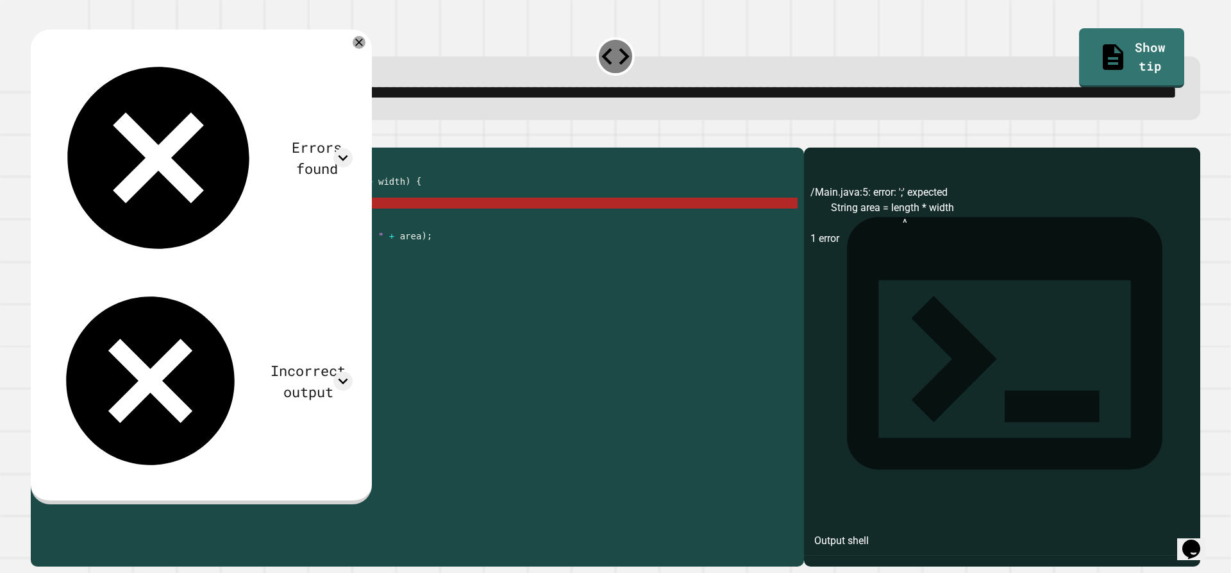
click at [314, 255] on div "public class Main { public static void calculateArea ( double length , double w…" at bounding box center [429, 328] width 735 height 349
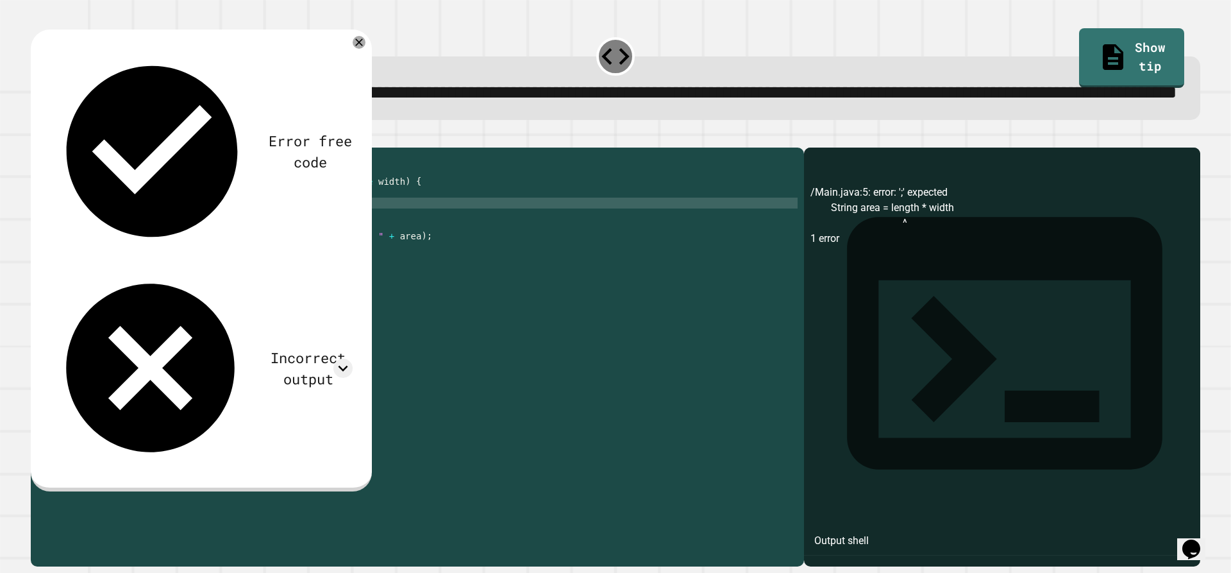
scroll to position [0, 12]
click at [37, 137] on icon "button" at bounding box center [37, 137] width 0 height 0
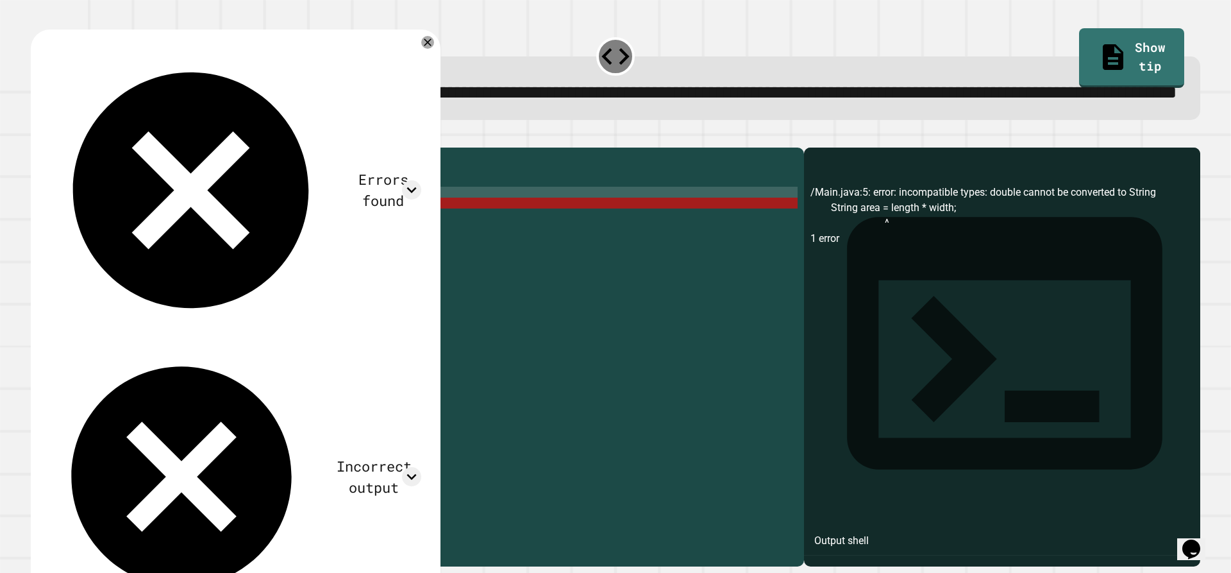
click at [274, 246] on div "public class Main { public static void calculateArea ( double length , double w…" at bounding box center [429, 328] width 735 height 349
click at [121, 253] on div "public class Main { public static void calculateArea ( double length , double w…" at bounding box center [429, 328] width 735 height 349
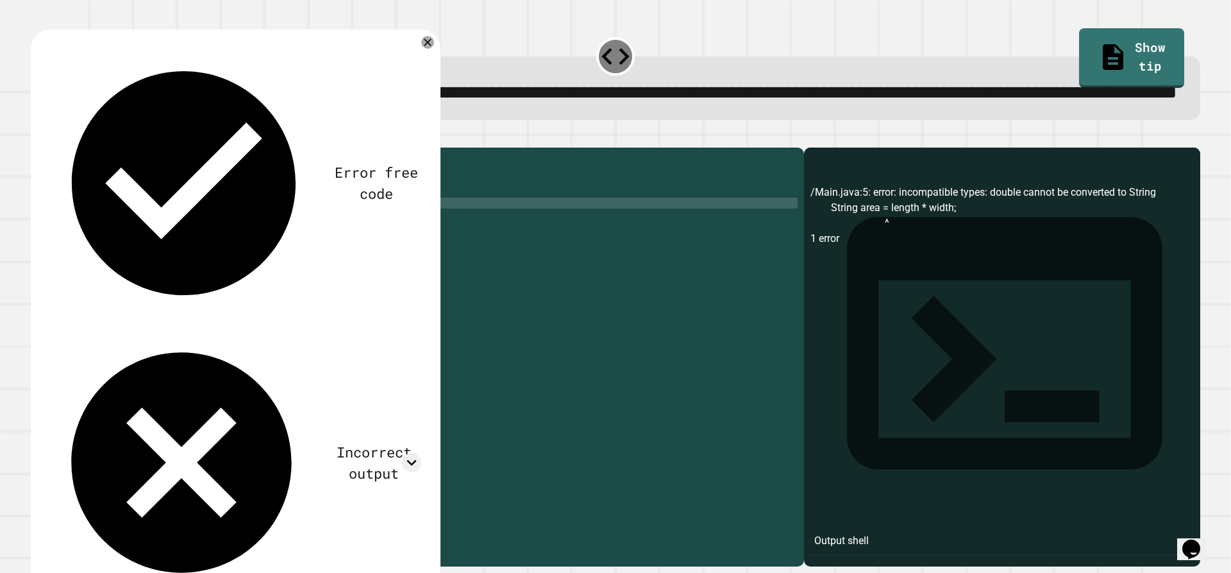
scroll to position [0, 4]
type textarea "**********"
click at [37, 137] on button "button" at bounding box center [37, 137] width 0 height 0
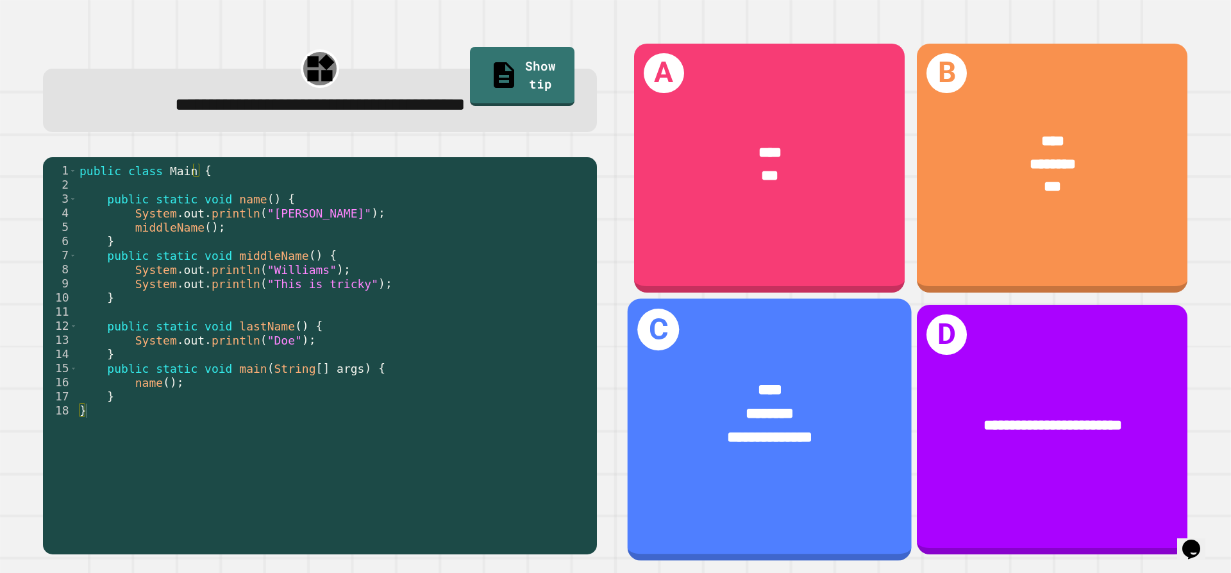
click at [765, 464] on div "**********" at bounding box center [770, 426] width 284 height 158
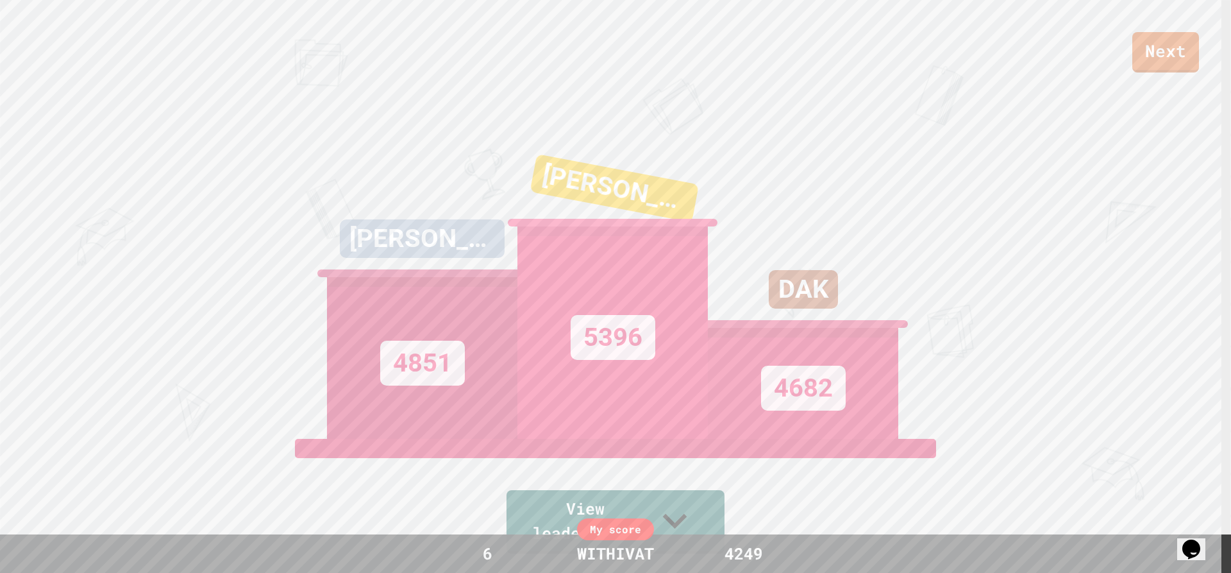
click at [1140, 60] on link "Next" at bounding box center [1165, 52] width 67 height 40
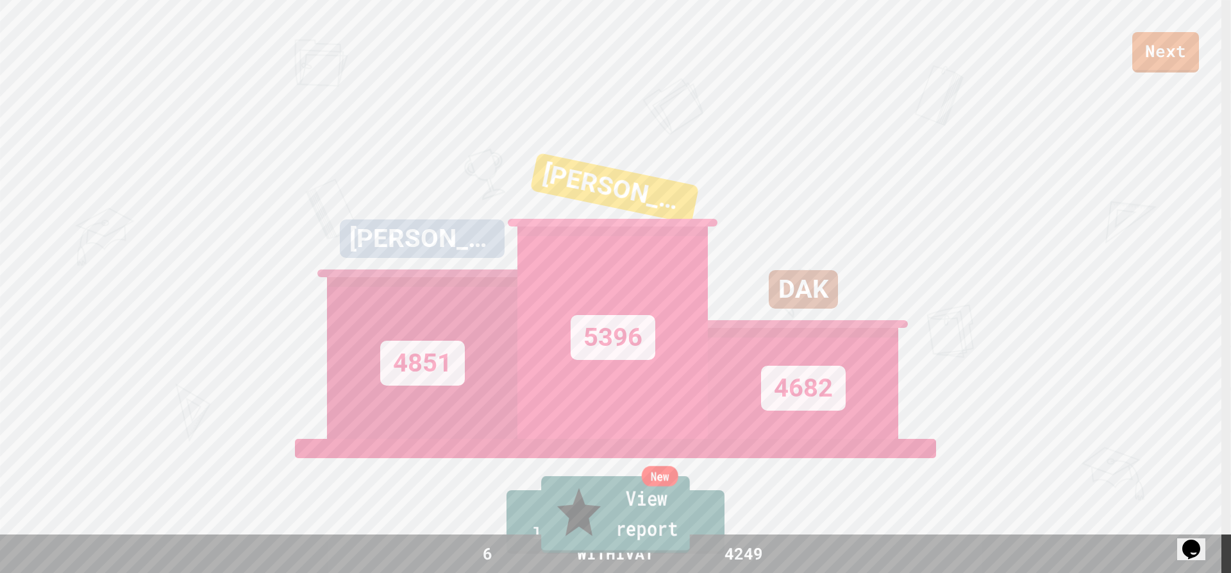
click at [650, 522] on link "New View report" at bounding box center [615, 514] width 149 height 77
